Goal: Information Seeking & Learning: Understand process/instructions

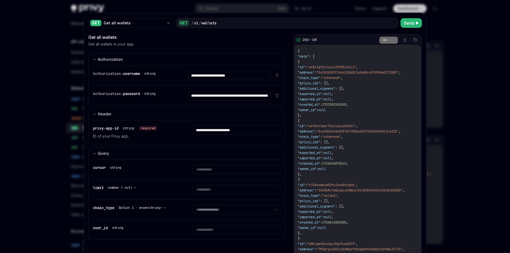
drag, startPoint x: 0, startPoint y: 0, endPoint x: 236, endPoint y: 10, distance: 236.1
click at [236, 10] on div at bounding box center [255, 126] width 510 height 253
type textarea "*"
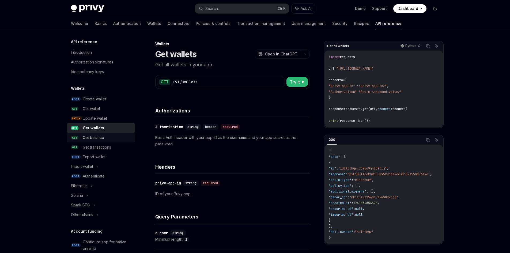
click at [77, 137] on span "GET" at bounding box center [74, 138] width 7 height 4
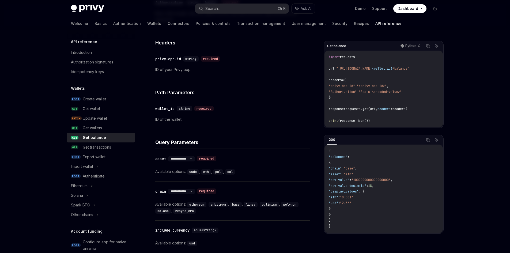
scroll to position [134, 0]
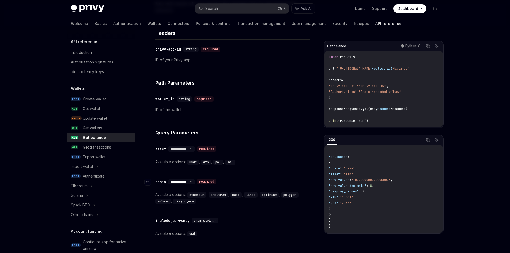
click at [195, 180] on select "**********" at bounding box center [181, 182] width 27 height 4
click at [168, 180] on select "**********" at bounding box center [181, 182] width 27 height 4
click at [195, 149] on select "**********" at bounding box center [181, 149] width 27 height 4
click at [192, 167] on div "**********" at bounding box center [232, 155] width 154 height 32
drag, startPoint x: 223, startPoint y: 169, endPoint x: 226, endPoint y: 169, distance: 3.0
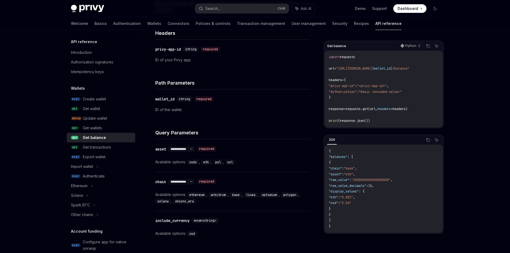
click at [223, 169] on div "**********" at bounding box center [232, 155] width 154 height 32
drag, startPoint x: 185, startPoint y: 159, endPoint x: 228, endPoint y: 162, distance: 42.9
click at [226, 162] on div "Available options: usdc , eth , pol , sol" at bounding box center [232, 162] width 154 height 6
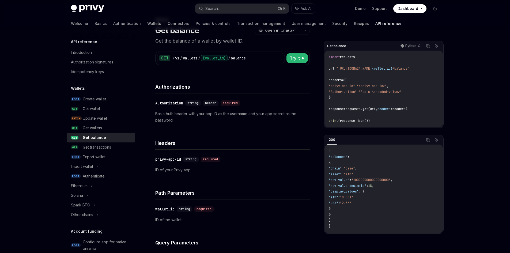
scroll to position [0, 0]
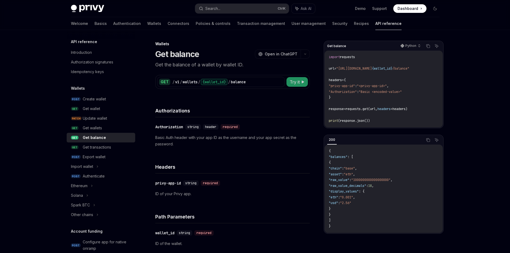
click at [292, 83] on span "Try it" at bounding box center [295, 82] width 10 height 6
type textarea "*"
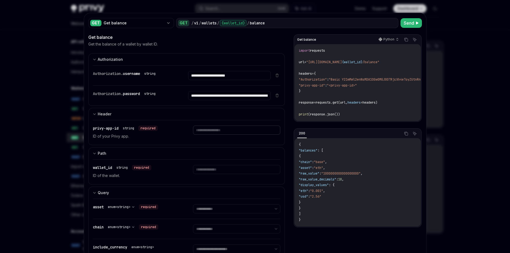
click at [220, 131] on input "text" at bounding box center [236, 130] width 87 height 9
type input "**********"
click at [58, 86] on div at bounding box center [255, 126] width 510 height 253
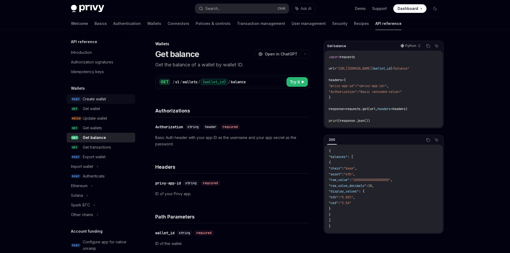
click at [80, 98] on link "POST Create wallet" at bounding box center [101, 99] width 69 height 10
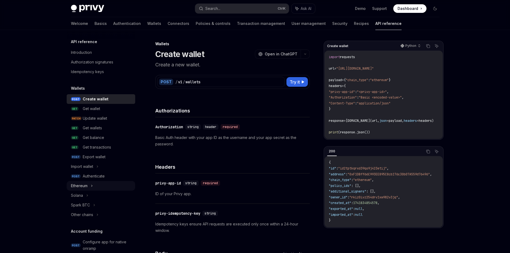
click at [85, 187] on div "Ethereum" at bounding box center [79, 186] width 17 height 6
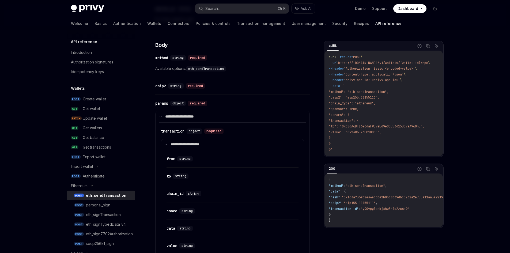
scroll to position [241, 0]
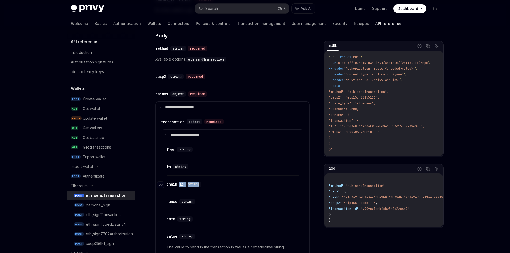
drag, startPoint x: 201, startPoint y: 185, endPoint x: 178, endPoint y: 184, distance: 22.8
click at [178, 184] on div "​ chain_id string" at bounding box center [185, 184] width 37 height 5
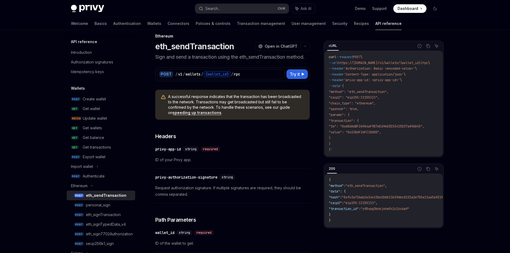
scroll to position [0, 0]
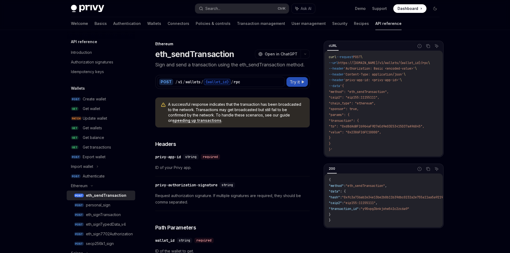
click at [291, 80] on span "Try it" at bounding box center [295, 82] width 10 height 6
type textarea "*"
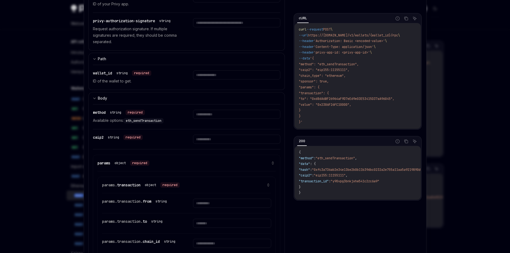
scroll to position [134, 0]
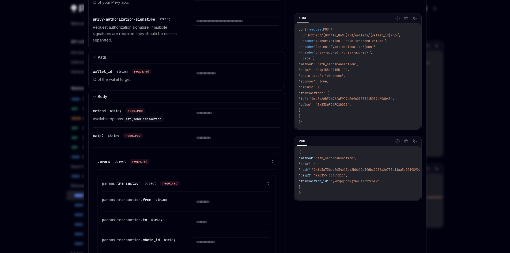
click at [271, 159] on div "params object required" at bounding box center [186, 161] width 179 height 5
click at [271, 161] on icon at bounding box center [273, 162] width 4 height 4
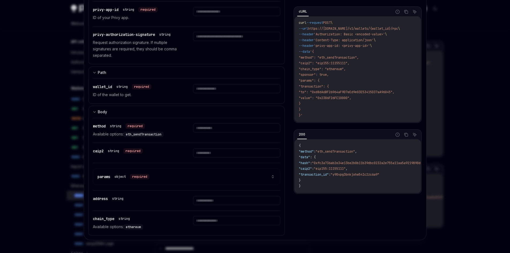
scroll to position [161, 0]
click at [232, 222] on input "text" at bounding box center [236, 220] width 87 height 9
click at [271, 177] on icon at bounding box center [273, 177] width 4 height 4
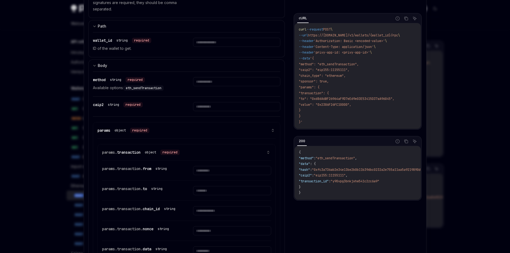
scroll to position [172, 0]
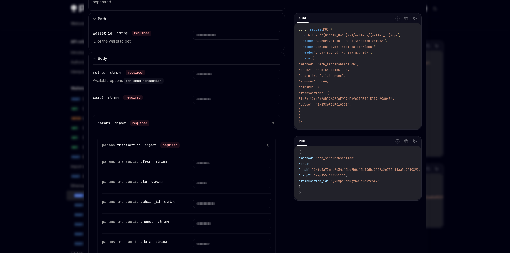
click at [204, 205] on input "text" at bounding box center [232, 203] width 78 height 9
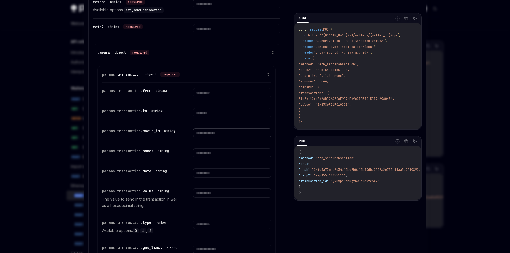
scroll to position [252, 0]
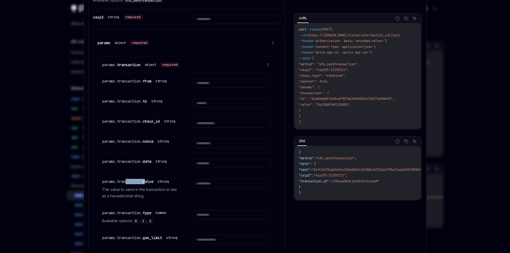
drag, startPoint x: 145, startPoint y: 186, endPoint x: 122, endPoint y: 182, distance: 23.0
click at [120, 182] on div "params.transaction. value string The value to send in the transaction in wei as…" at bounding box center [186, 188] width 169 height 31
click at [137, 193] on p "The value to send in the transaction in wei as a hexadecimal string." at bounding box center [141, 192] width 78 height 13
drag, startPoint x: 143, startPoint y: 198, endPoint x: 111, endPoint y: 192, distance: 32.0
click at [111, 192] on p "The value to send in the transaction in wei as a hexadecimal string." at bounding box center [141, 192] width 78 height 13
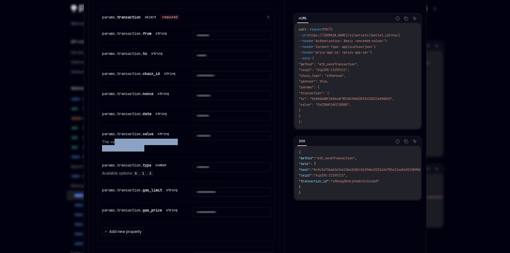
scroll to position [306, 0]
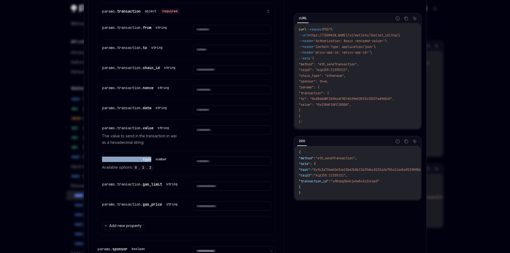
drag, startPoint x: 100, startPoint y: 164, endPoint x: 152, endPoint y: 162, distance: 51.2
click at [151, 162] on div "params.transaction. type" at bounding box center [126, 159] width 49 height 5
drag, startPoint x: 99, startPoint y: 170, endPoint x: 131, endPoint y: 172, distance: 31.9
click at [129, 172] on div "params. transaction object required params.transaction. from string params.tran…" at bounding box center [186, 119] width 179 height 232
click at [122, 228] on span "Add new property" at bounding box center [125, 225] width 32 height 5
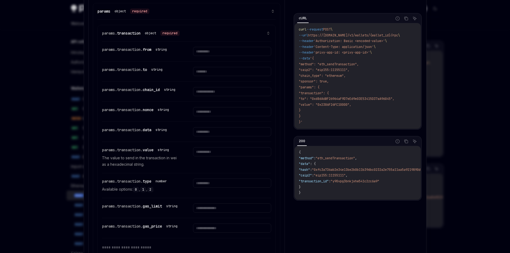
scroll to position [252, 0]
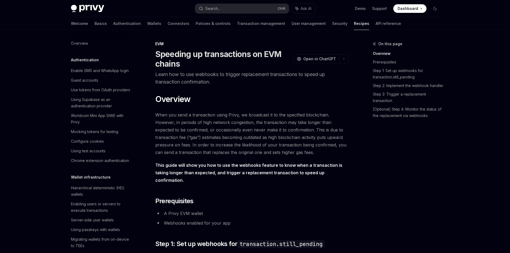
scroll to position [779, 0]
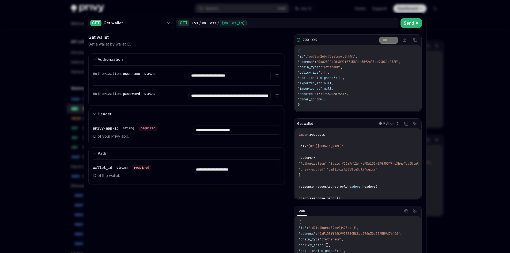
type textarea "*"
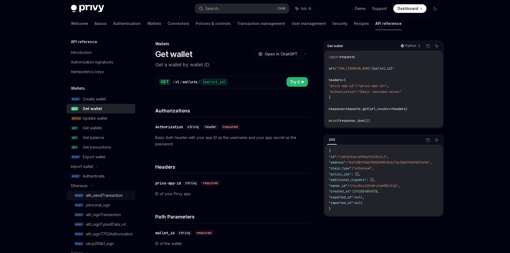
click at [109, 198] on div "eth_sendTransaction" at bounding box center [104, 195] width 37 height 6
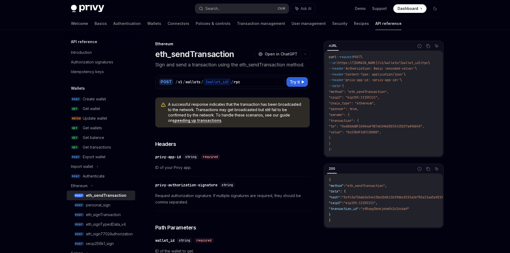
click at [207, 120] on link "speeding up transactions" at bounding box center [197, 120] width 49 height 5
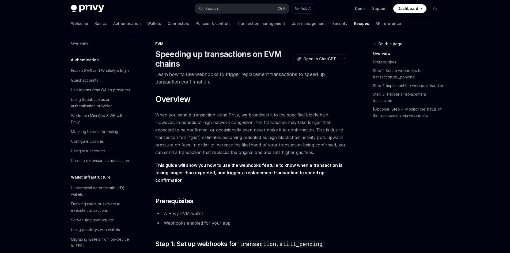
scroll to position [779, 0]
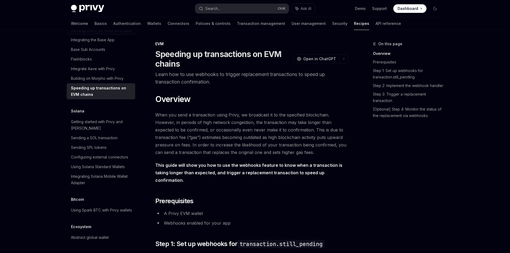
click at [94, 33] on div "Sending USDC (or other ERC-20s)" at bounding box center [101, 30] width 61 height 6
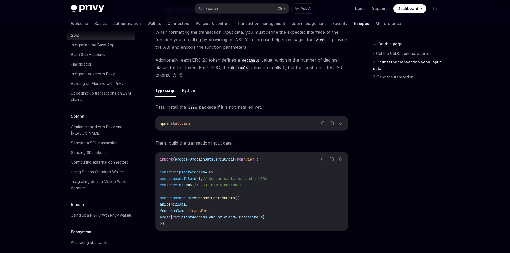
scroll to position [187, 0]
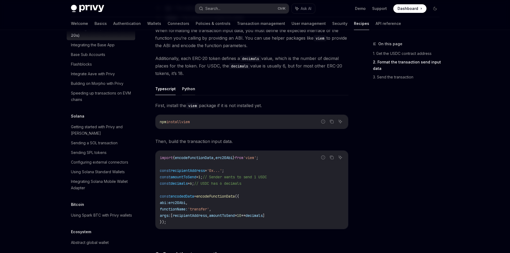
click at [192, 92] on button "Python" at bounding box center [188, 88] width 13 height 13
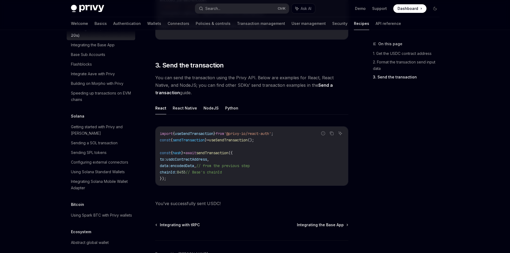
scroll to position [376, 0]
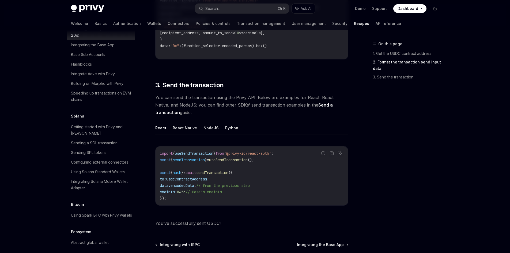
click at [225, 122] on button "Python" at bounding box center [231, 128] width 13 height 13
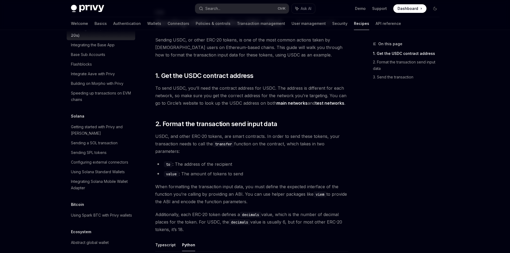
scroll to position [28, 0]
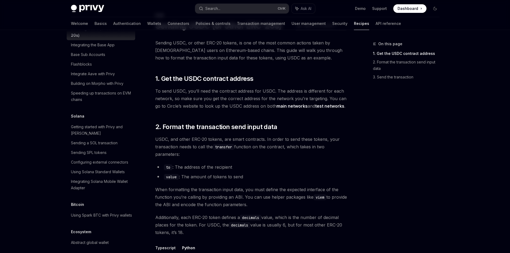
drag, startPoint x: 226, startPoint y: 220, endPoint x: 242, endPoint y: 218, distance: 16.1
click at [242, 218] on span "Additionally, each ERC-20 token defines a decimals value, which is the number o…" at bounding box center [251, 225] width 193 height 22
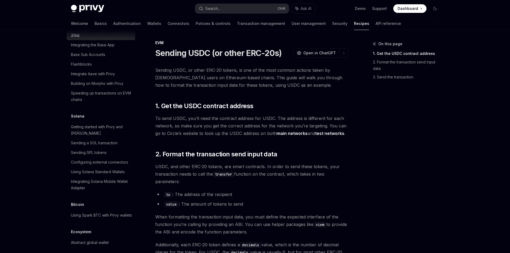
scroll to position [0, 0]
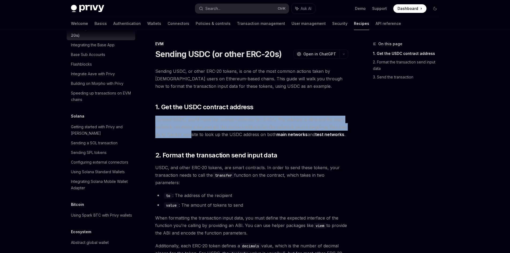
drag, startPoint x: 154, startPoint y: 119, endPoint x: 190, endPoint y: 136, distance: 39.8
click at [189, 136] on span "To send USDC, you’ll need the contract address for USDC. The address is differe…" at bounding box center [251, 127] width 193 height 22
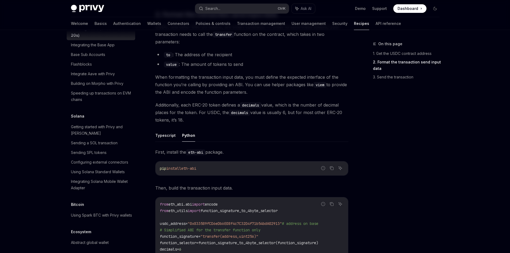
scroll to position [214, 0]
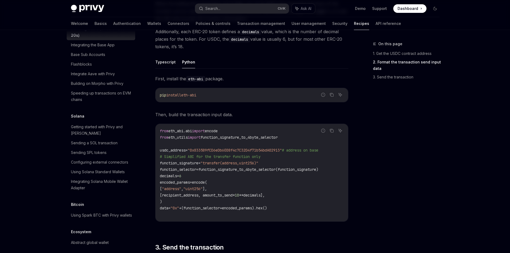
click at [184, 137] on span "eth_utils" at bounding box center [177, 137] width 19 height 5
click at [229, 137] on span "function_signature_to_4byte_selector" at bounding box center [239, 137] width 77 height 5
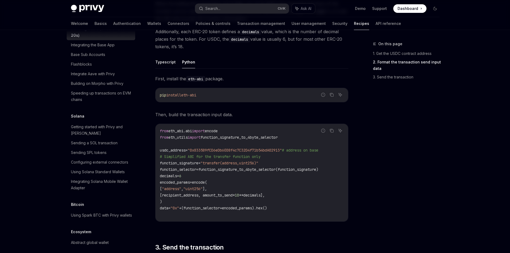
click at [230, 138] on span "function_signature_to_4byte_selector" at bounding box center [239, 137] width 77 height 5
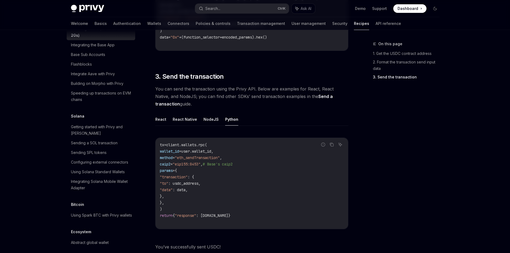
scroll to position [402, 0]
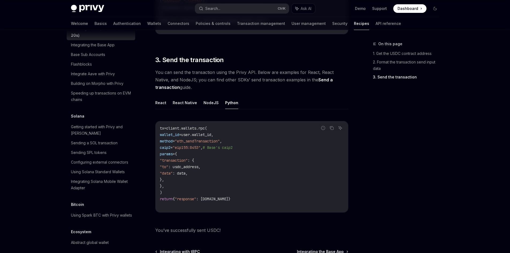
click at [179, 135] on span "wallet_id" at bounding box center [169, 134] width 19 height 5
click at [201, 168] on span ": usdc_address," at bounding box center [184, 166] width 32 height 5
click at [188, 174] on span ": data," at bounding box center [180, 173] width 15 height 5
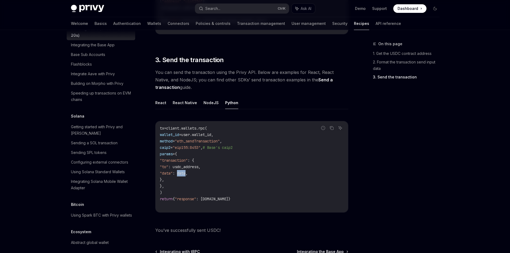
click at [188, 174] on span ": data," at bounding box center [180, 173] width 15 height 5
click at [173, 174] on span ""data"" at bounding box center [166, 173] width 13 height 5
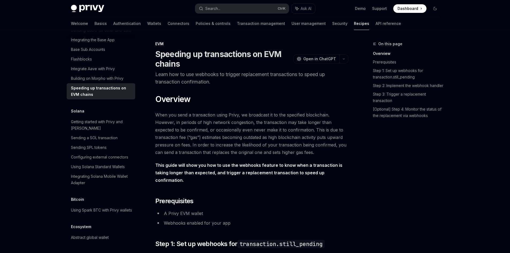
type textarea "*"
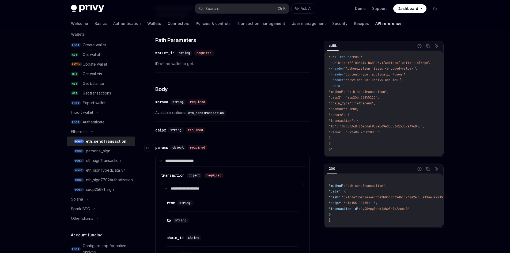
scroll to position [214, 0]
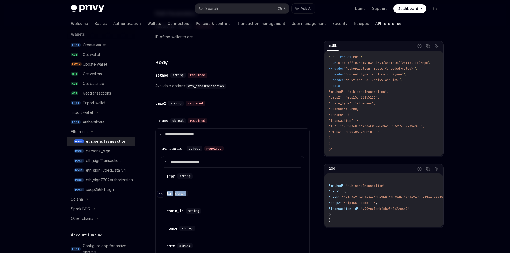
drag, startPoint x: 200, startPoint y: 194, endPoint x: 167, endPoint y: 193, distance: 33.2
click at [167, 193] on div "​ to string" at bounding box center [230, 193] width 127 height 6
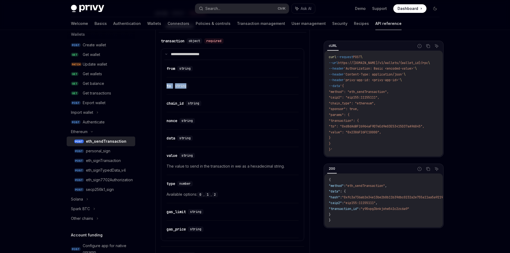
scroll to position [294, 0]
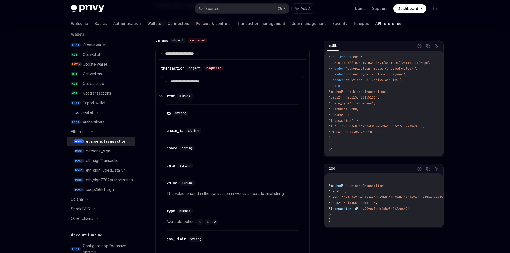
click at [190, 96] on span "string" at bounding box center [184, 96] width 11 height 4
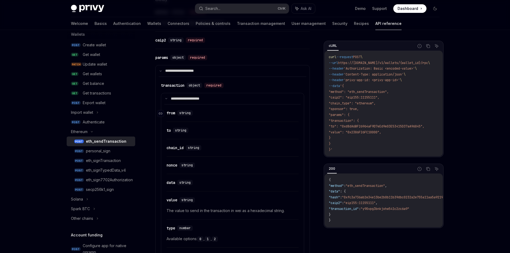
scroll to position [268, 0]
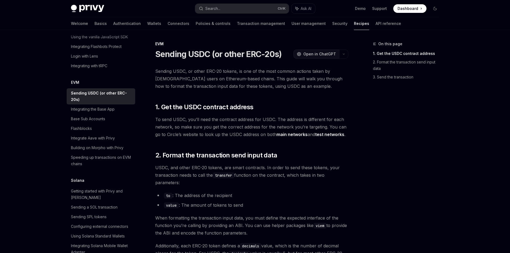
click at [328, 55] on span "Open in ChatGPT" at bounding box center [319, 53] width 33 height 5
click at [313, 56] on span "Open in ChatGPT" at bounding box center [319, 53] width 33 height 5
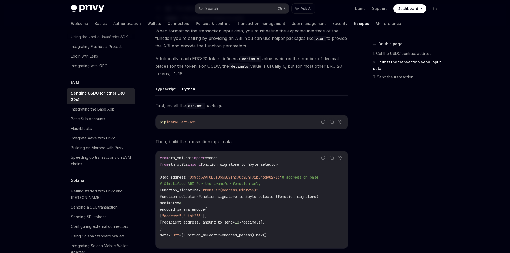
scroll to position [187, 0]
click at [218, 189] on span ""transfer(address,uint256)"" at bounding box center [230, 189] width 58 height 5
click at [175, 210] on span "encoded_params" at bounding box center [175, 209] width 30 height 5
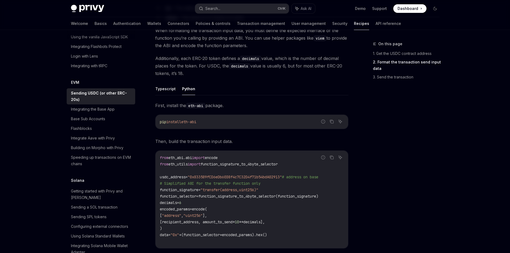
click at [176, 217] on span ""address"" at bounding box center [171, 215] width 19 height 5
click at [180, 224] on span "[recipient_address, amount_to_send" at bounding box center [196, 222] width 73 height 5
click at [224, 219] on code "from eth_abi.abi import encode from eth_utils import function_signature_to_4byt…" at bounding box center [252, 199] width 184 height 90
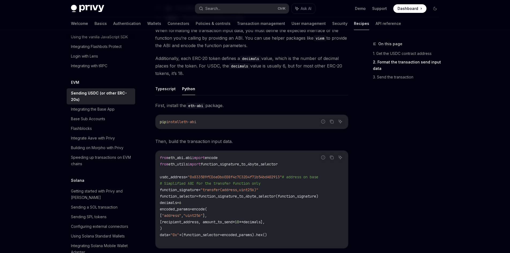
click at [224, 220] on code "from eth_abi.abi import encode from eth_utils import function_signature_to_4byt…" at bounding box center [252, 199] width 184 height 90
click at [265, 223] on span "decimals]," at bounding box center [253, 222] width 21 height 5
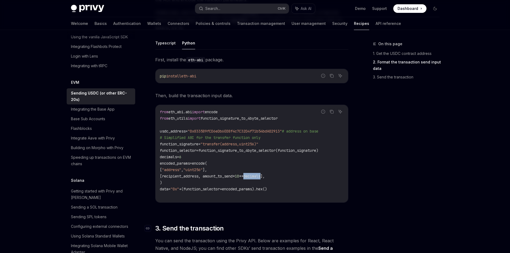
scroll to position [241, 0]
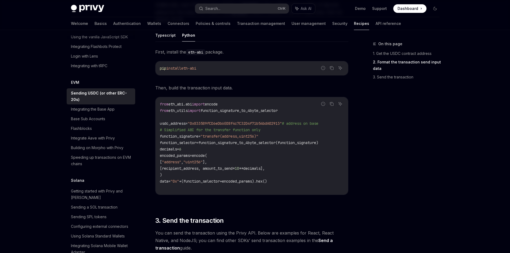
click at [180, 142] on span "function_selector" at bounding box center [178, 142] width 36 height 5
click at [254, 145] on code "from eth_abi.abi import encode from eth_utils import function_signature_to_4byt…" at bounding box center [252, 146] width 184 height 90
click at [254, 145] on span "function_signature_to_4byte_selector(function_signature)" at bounding box center [258, 142] width 120 height 5
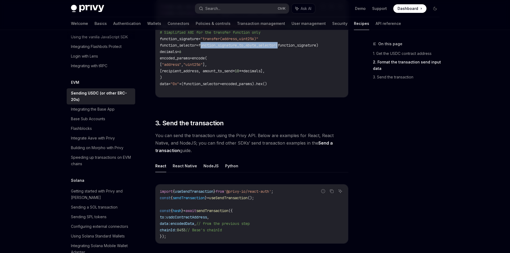
scroll to position [348, 0]
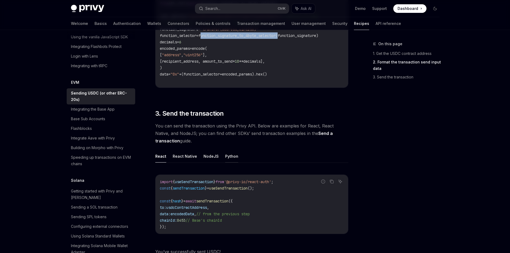
click at [225, 153] on button "Python" at bounding box center [231, 156] width 13 height 13
type textarea "*"
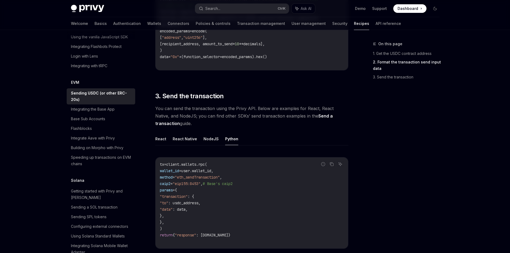
scroll to position [375, 0]
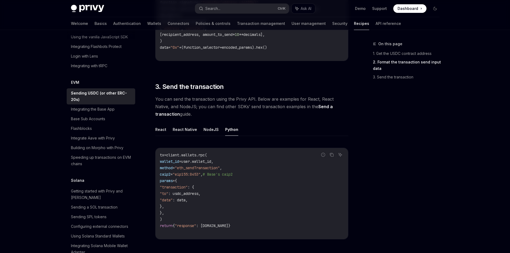
click at [210, 203] on code "tx = client.wallets.rpc( wallet_id = user.wallet_id, method = "eth_sendTransact…" at bounding box center [252, 194] width 184 height 84
click at [188, 198] on span ": data," at bounding box center [180, 200] width 15 height 5
